Goal: Transaction & Acquisition: Purchase product/service

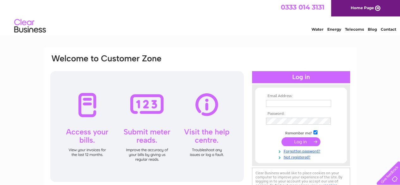
type input "breadheaven@nakedsourdough.com"
click at [300, 141] on input "submit" at bounding box center [300, 141] width 39 height 9
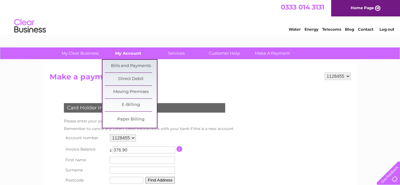
click at [130, 53] on link "My Account" at bounding box center [128, 53] width 52 height 12
click at [128, 65] on link "Bills and Payments" at bounding box center [131, 66] width 52 height 13
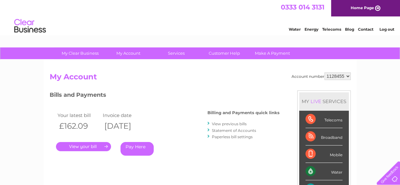
click at [85, 143] on link "." at bounding box center [83, 146] width 55 height 9
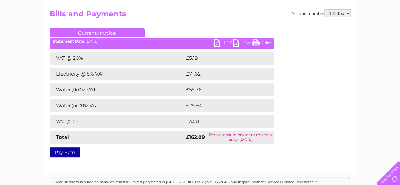
scroll to position [63, 0]
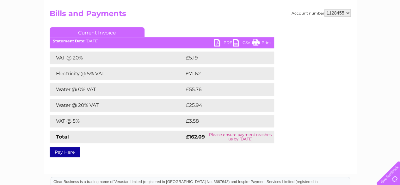
click at [66, 152] on link "Pay Here" at bounding box center [65, 152] width 30 height 10
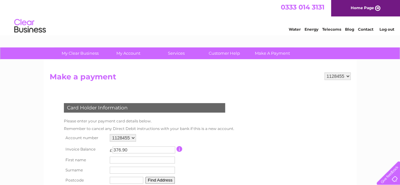
click at [145, 161] on input "text" at bounding box center [142, 159] width 65 height 7
type input "[PERSON_NAME]"
type input "Wood"
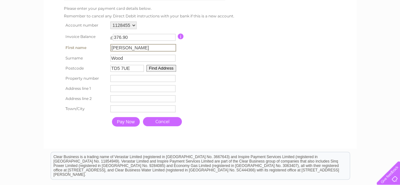
scroll to position [124, 0]
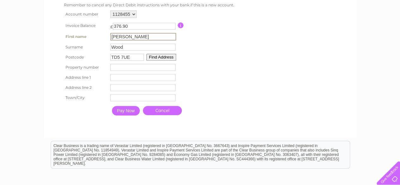
click at [132, 56] on input "TD5 7UE" at bounding box center [126, 57] width 33 height 7
type input "TD5 7at"
click at [159, 58] on button "Find Address" at bounding box center [160, 56] width 30 height 7
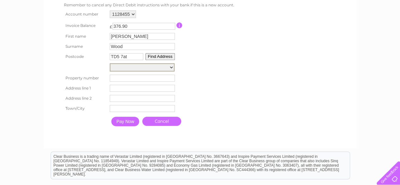
click at [162, 68] on select "[GEOGRAPHIC_DATA], [GEOGRAPHIC_DATA], [GEOGRAPHIC_DATA], [GEOGRAPHIC_DATA], [GE…" at bounding box center [142, 67] width 65 height 8
select select "[STREET_ADDRESS]"
click at [110, 63] on select "[GEOGRAPHIC_DATA], [GEOGRAPHIC_DATA], [GEOGRAPHIC_DATA], [GEOGRAPHIC_DATA], [GE…" at bounding box center [142, 67] width 65 height 8
type input "17"
type input "Woodmarket"
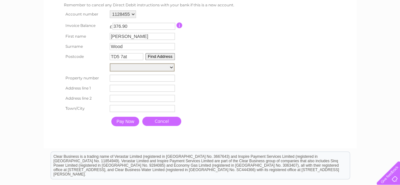
type input "[PERSON_NAME]"
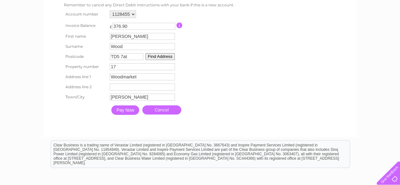
click at [121, 111] on input "Pay Now" at bounding box center [125, 109] width 28 height 9
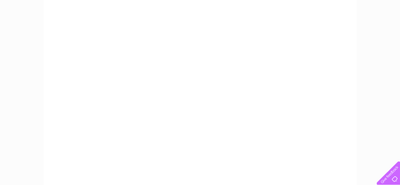
scroll to position [110, 0]
